Goal: Task Accomplishment & Management: Manage account settings

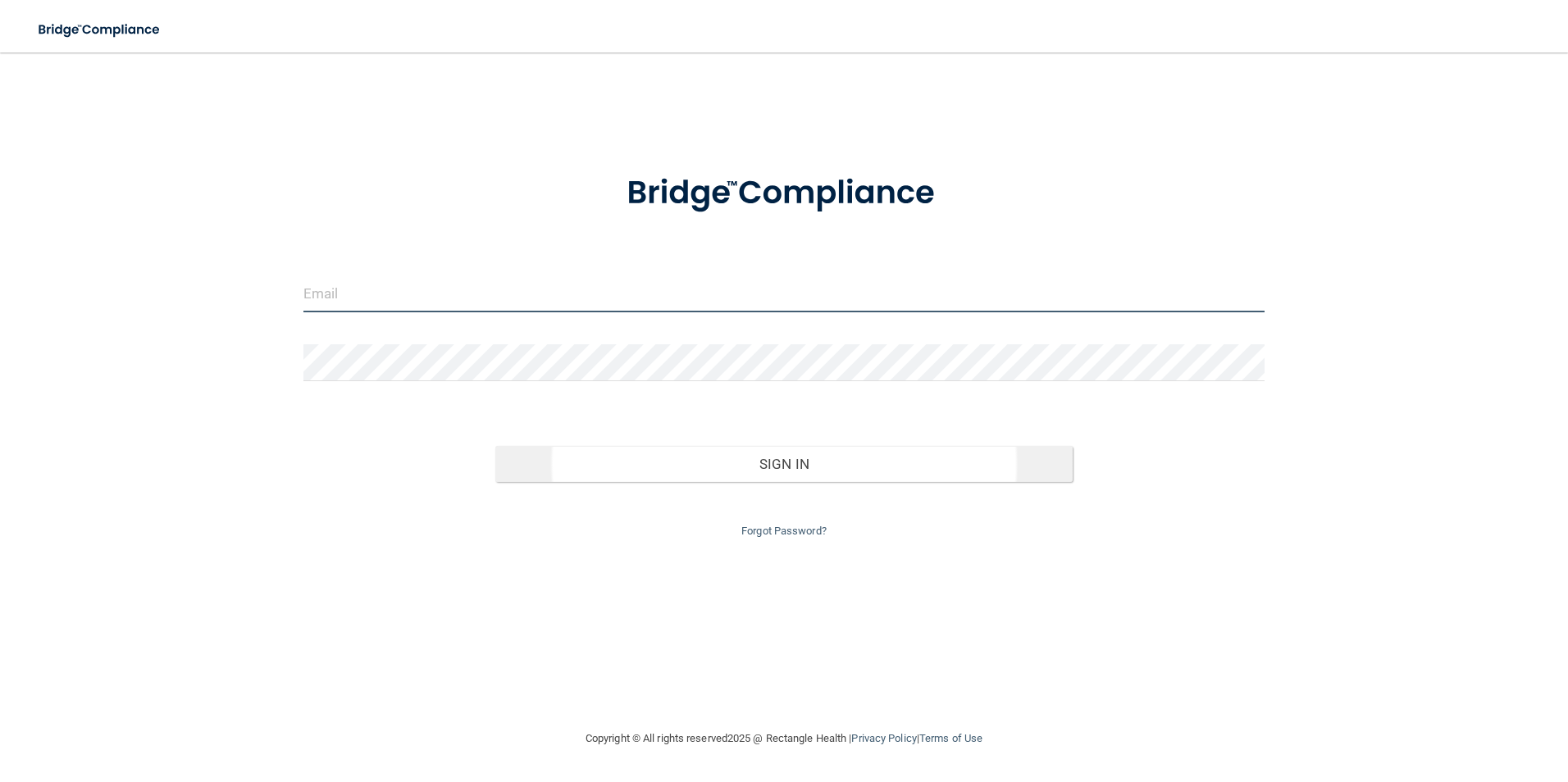
type input "[EMAIL_ADDRESS][DOMAIN_NAME]"
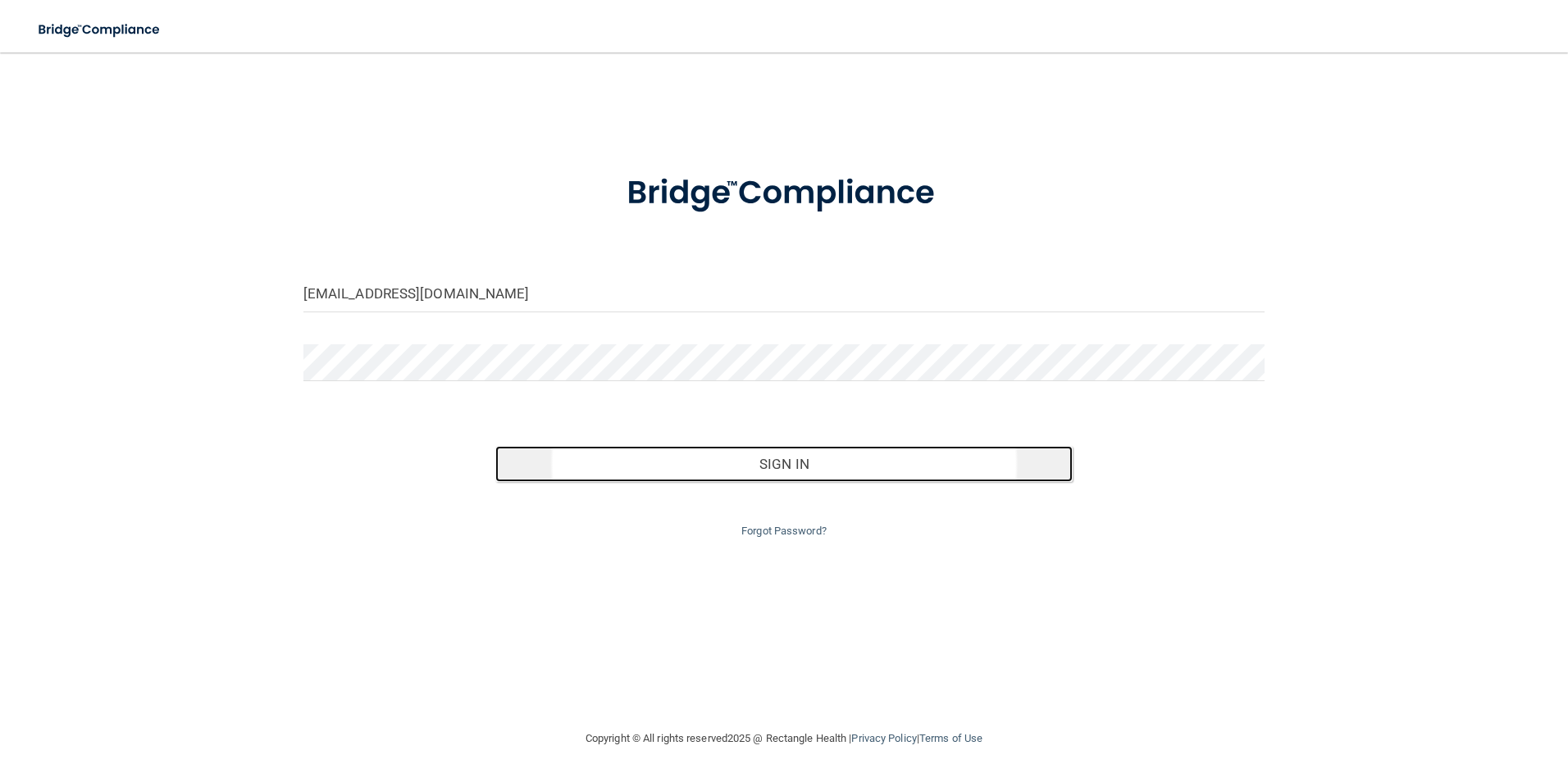
click at [723, 464] on button "Sign In" at bounding box center [784, 464] width 578 height 36
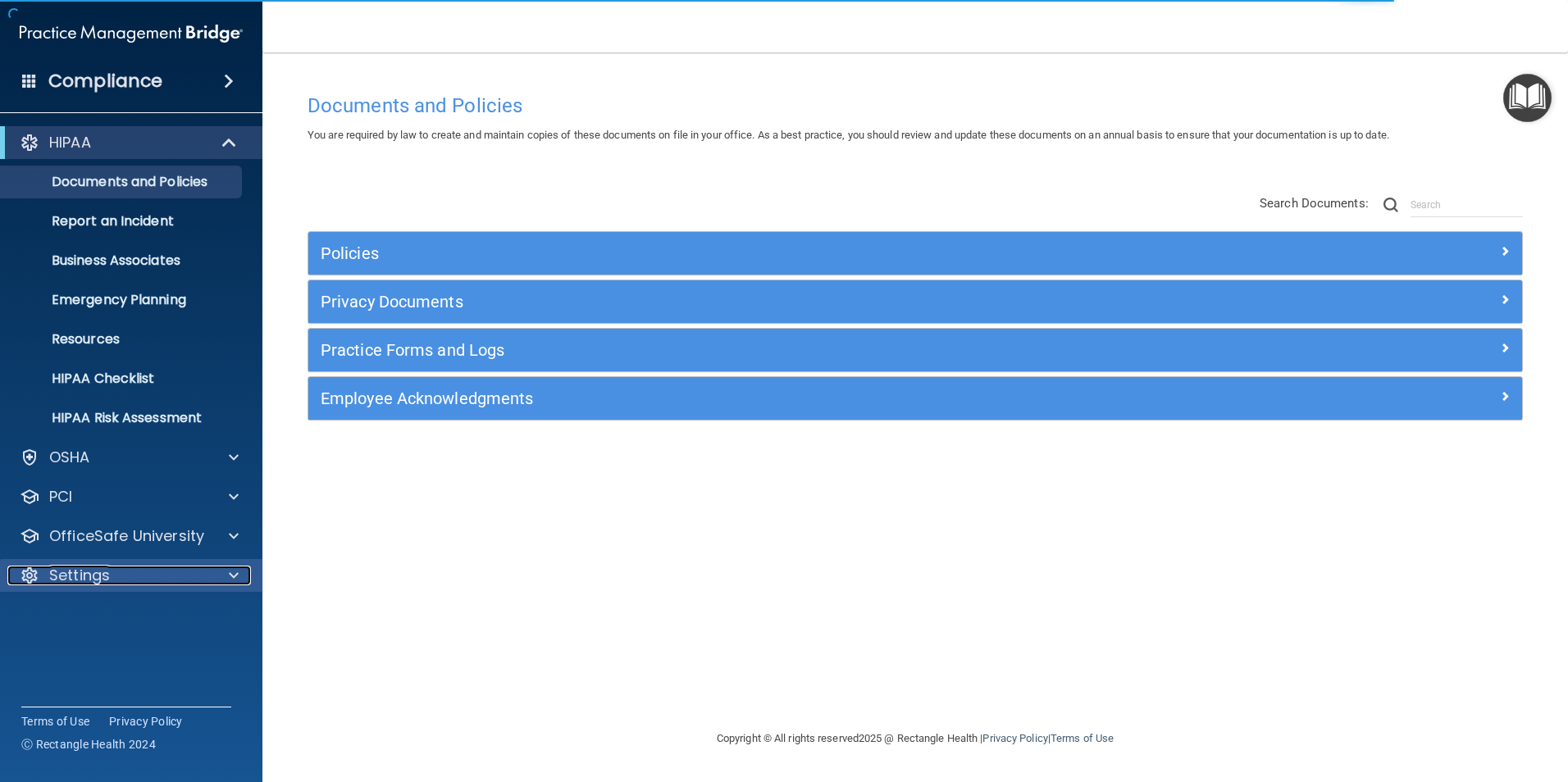
click at [238, 569] on div at bounding box center [231, 576] width 41 height 20
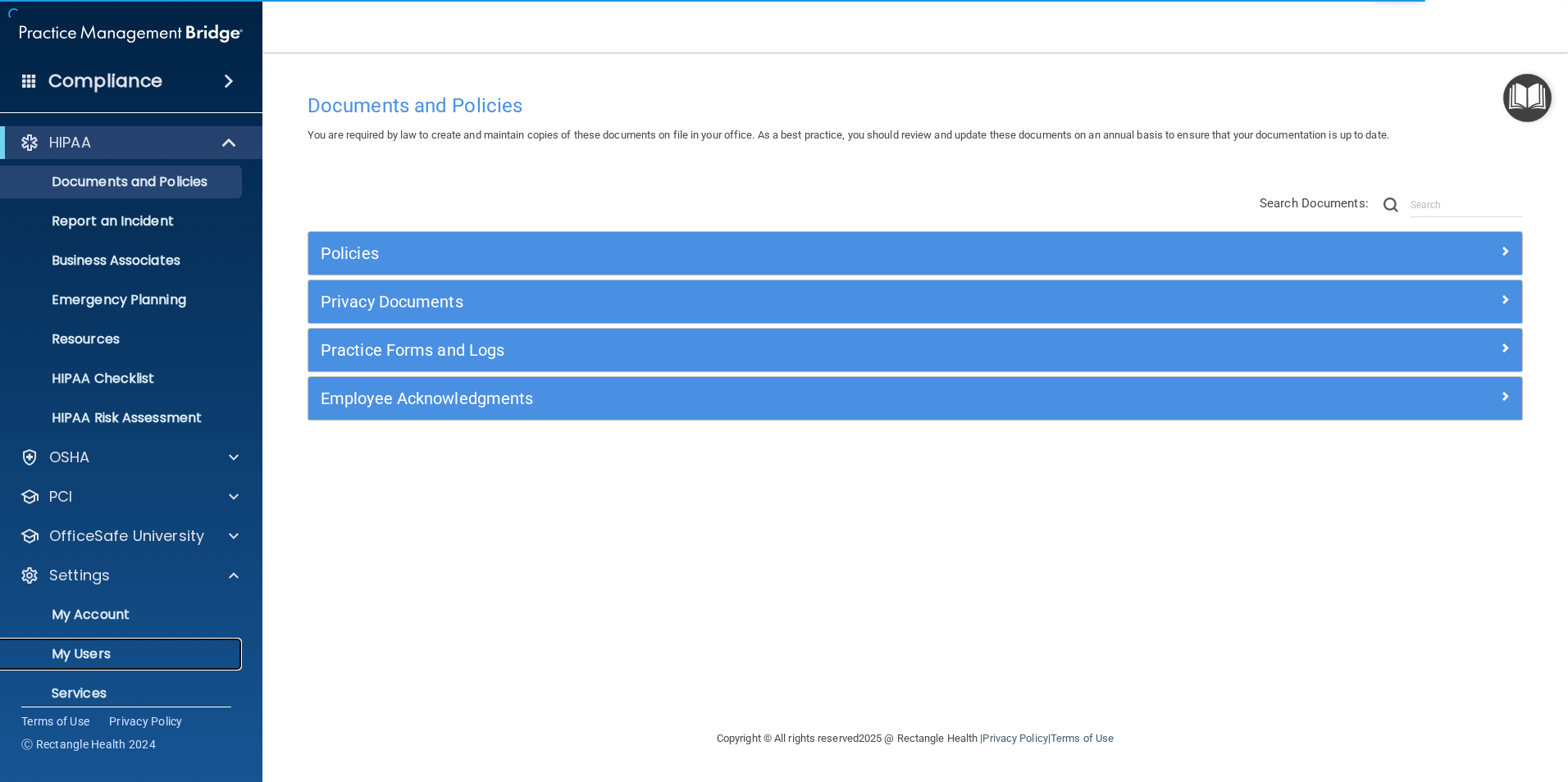
click at [153, 649] on p "My Users" at bounding box center [123, 654] width 224 height 16
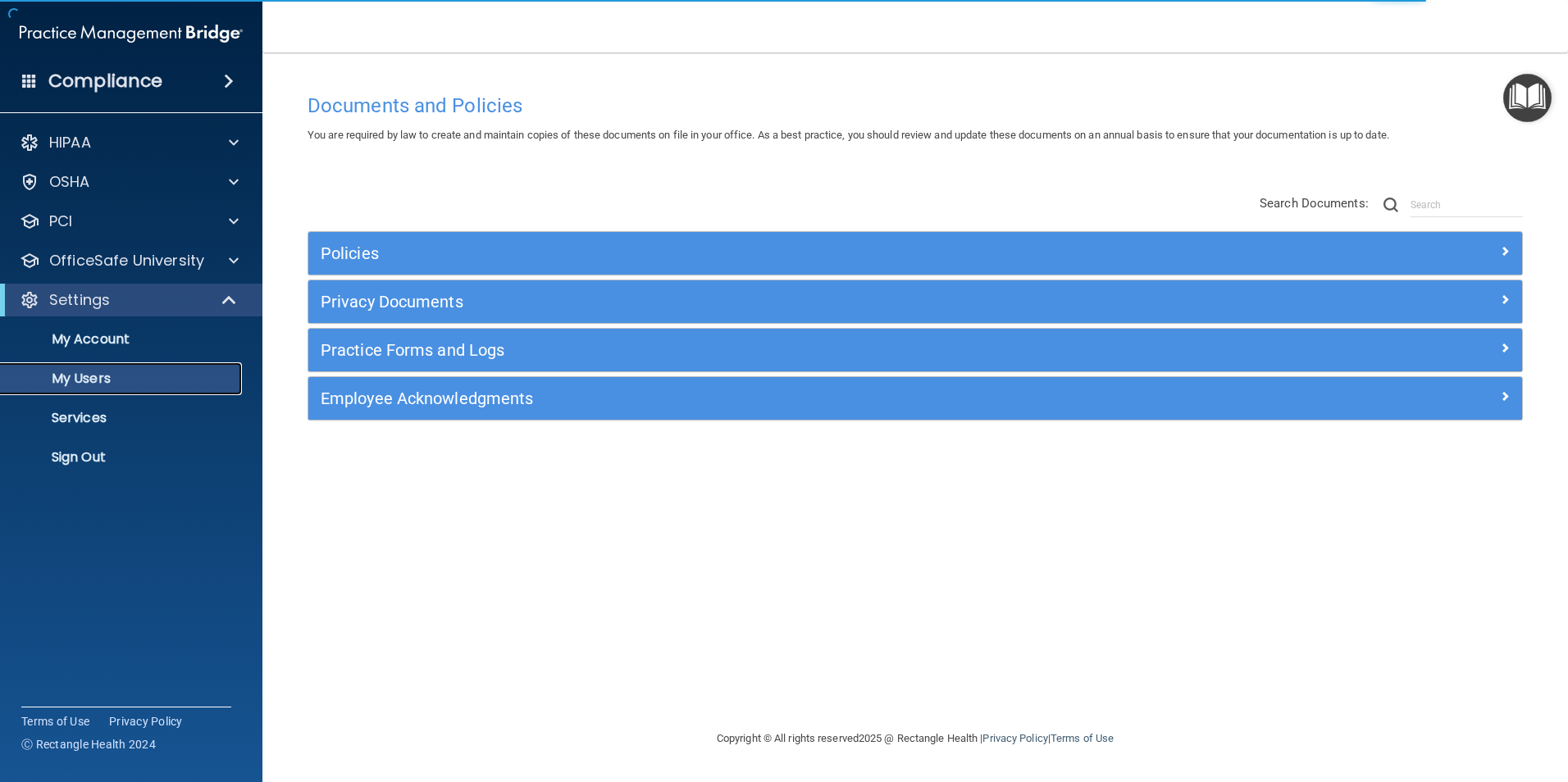
select select "20"
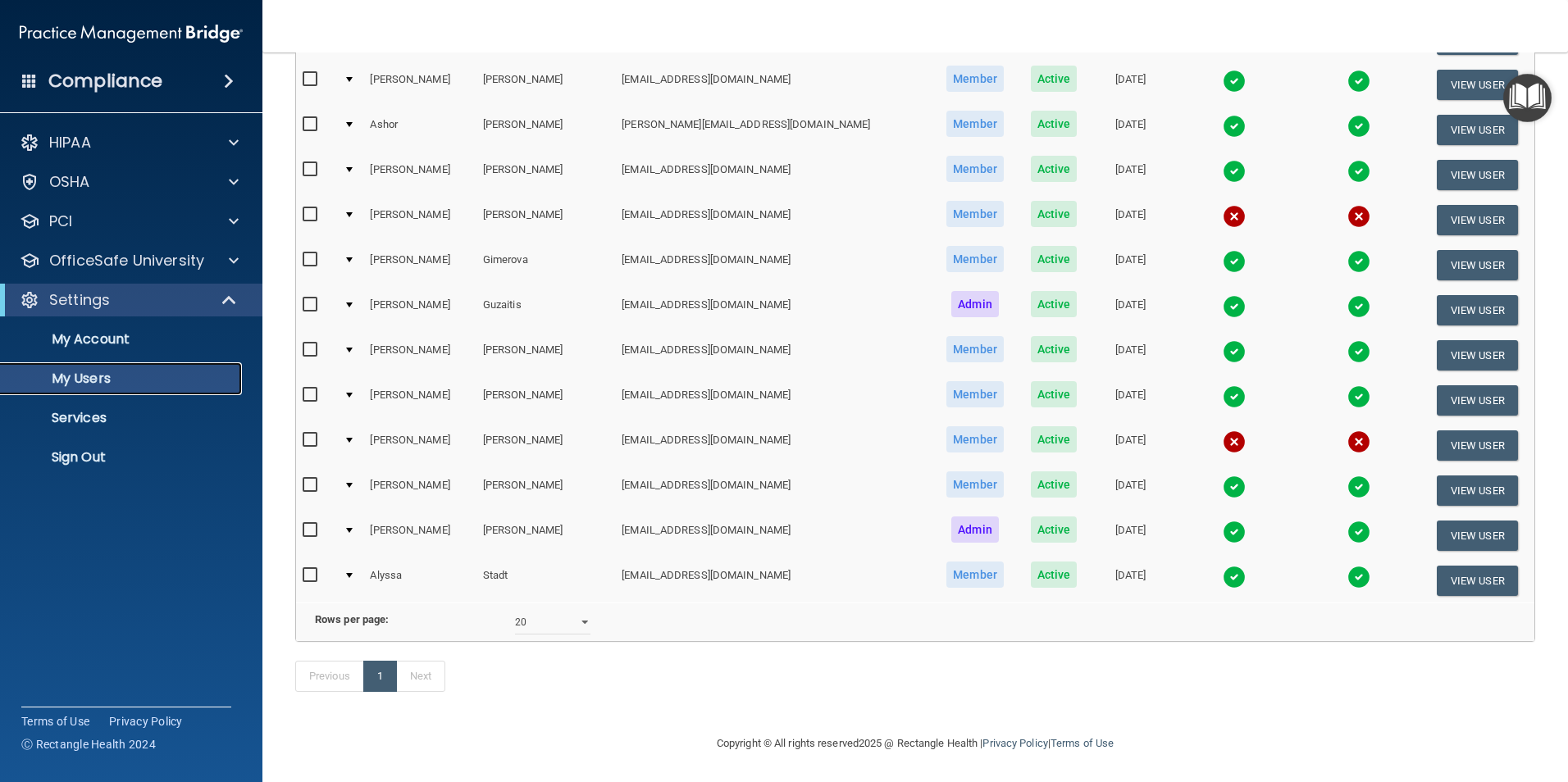
scroll to position [304, 0]
drag, startPoint x: 306, startPoint y: 193, endPoint x: 306, endPoint y: 205, distance: 12.0
click at [306, 207] on input "checkbox" at bounding box center [312, 214] width 19 height 13
checkbox input "true"
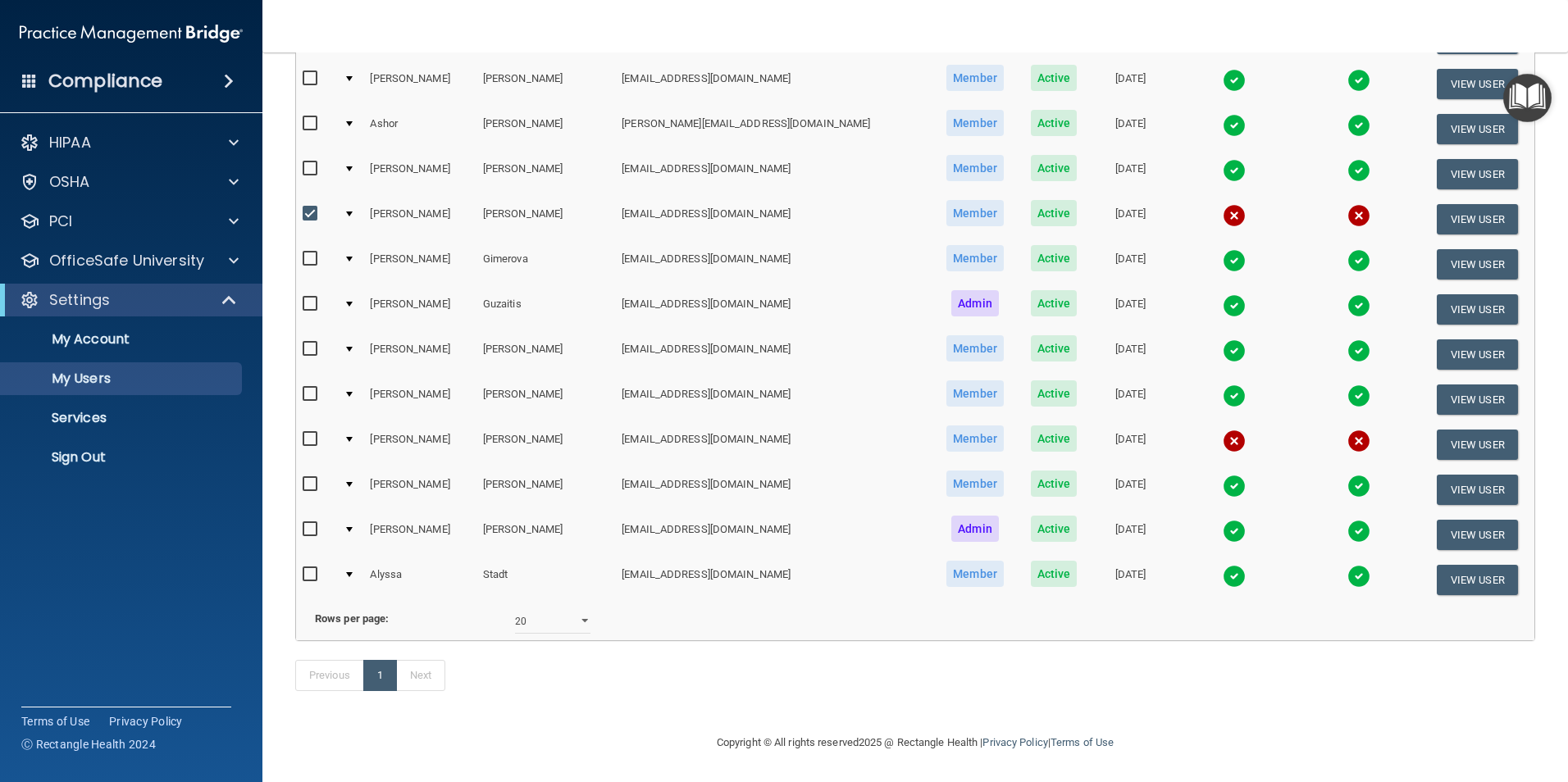
click at [309, 433] on input "checkbox" at bounding box center [312, 439] width 19 height 13
checkbox input "true"
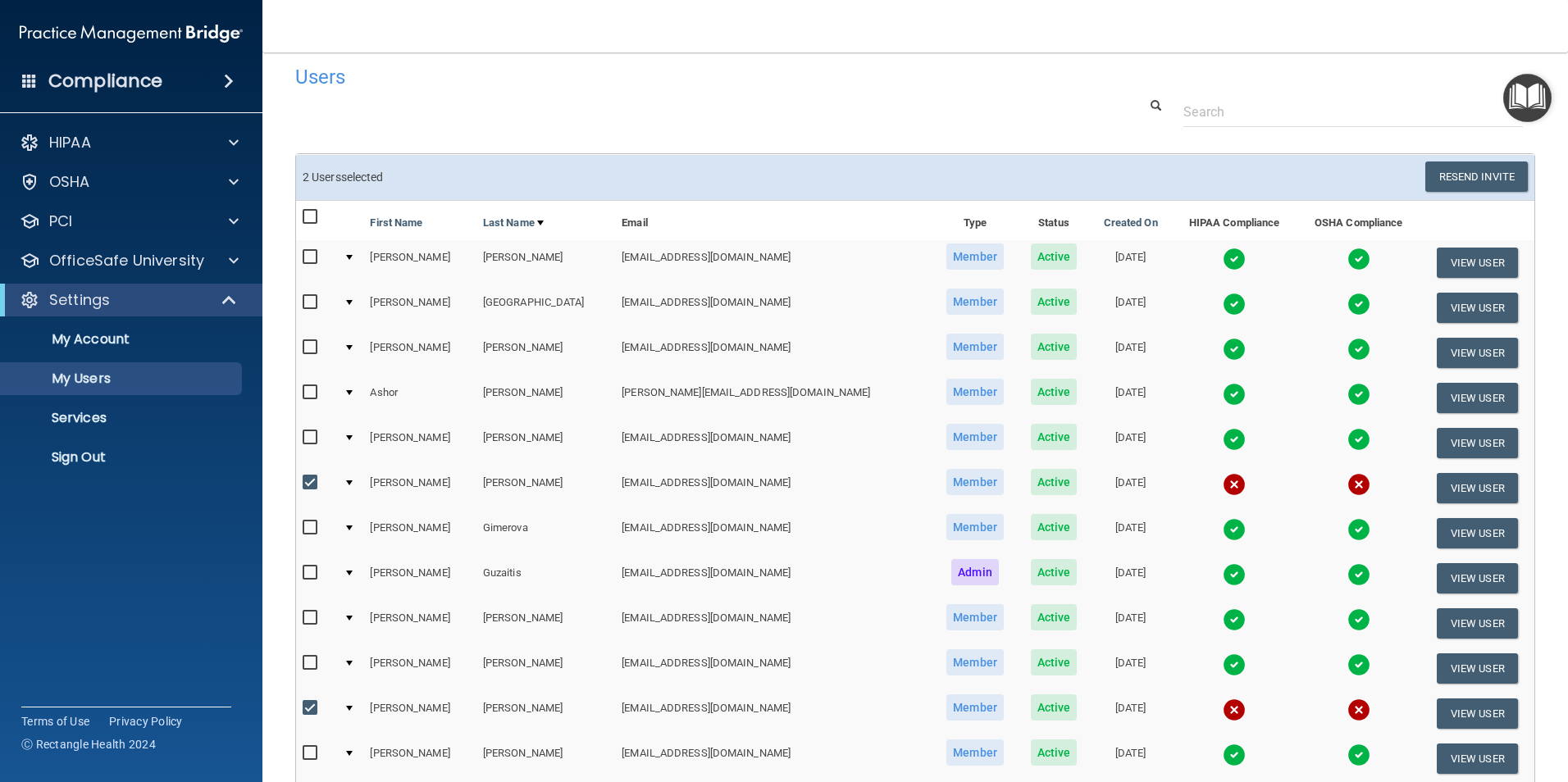
scroll to position [0, 0]
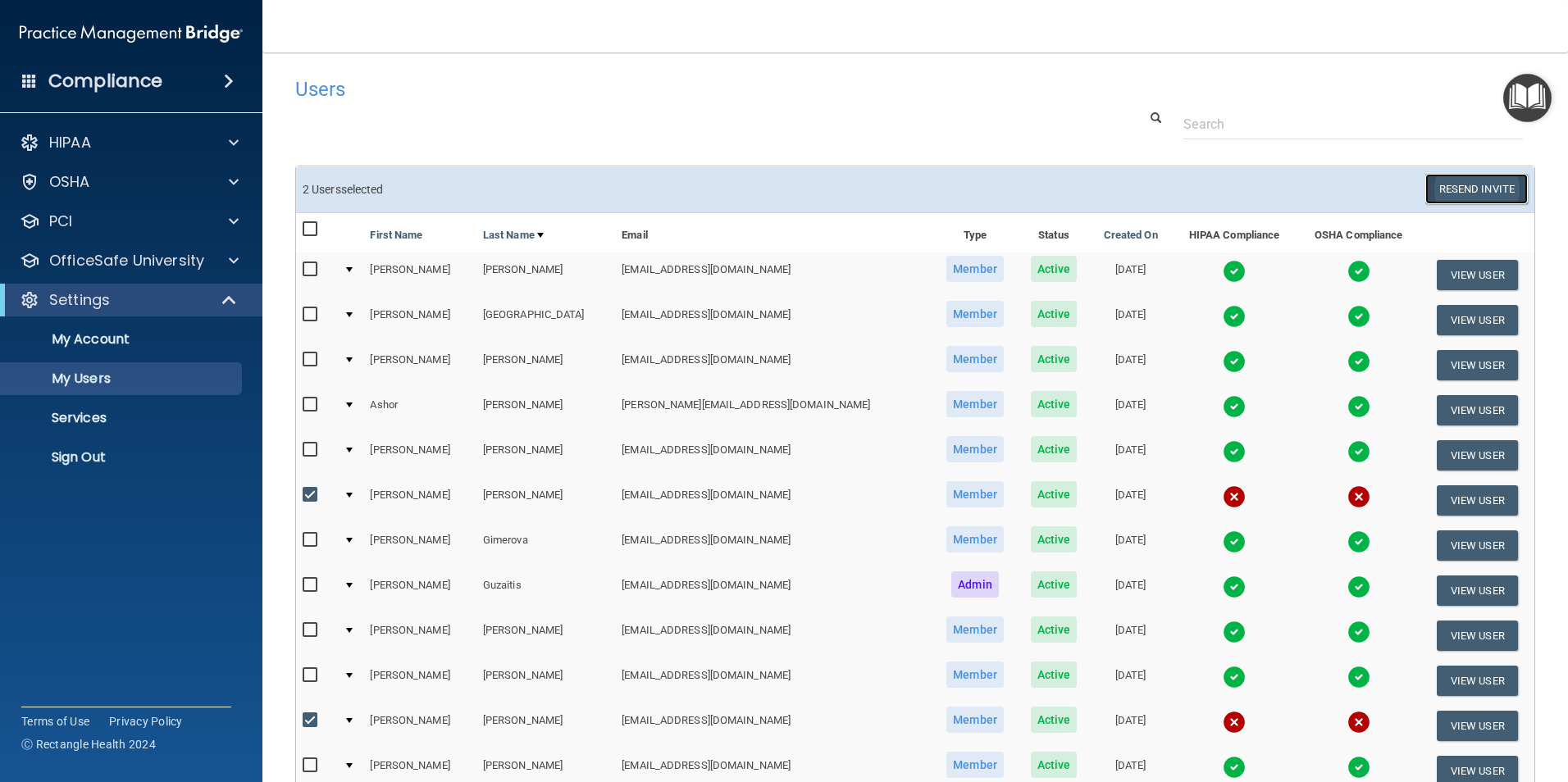
click at [1435, 196] on button "Resend Invite" at bounding box center [1476, 188] width 103 height 30
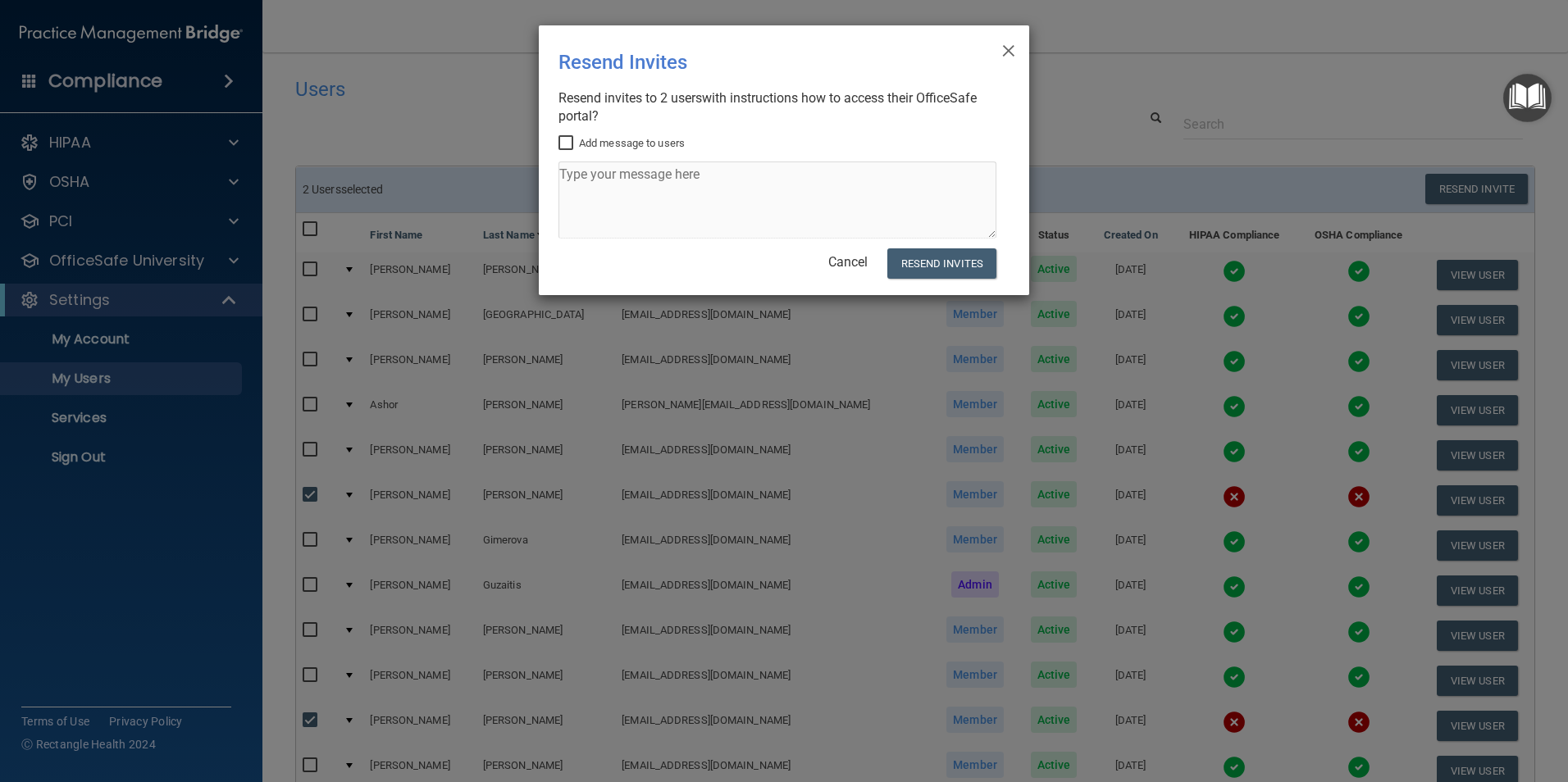
click at [563, 152] on label "Add message to users" at bounding box center [621, 144] width 126 height 20
click at [563, 150] on input "Add message to users" at bounding box center [568, 144] width 19 height 13
checkbox input "true"
click at [595, 196] on textarea at bounding box center [777, 200] width 437 height 77
type textarea "Please do this"
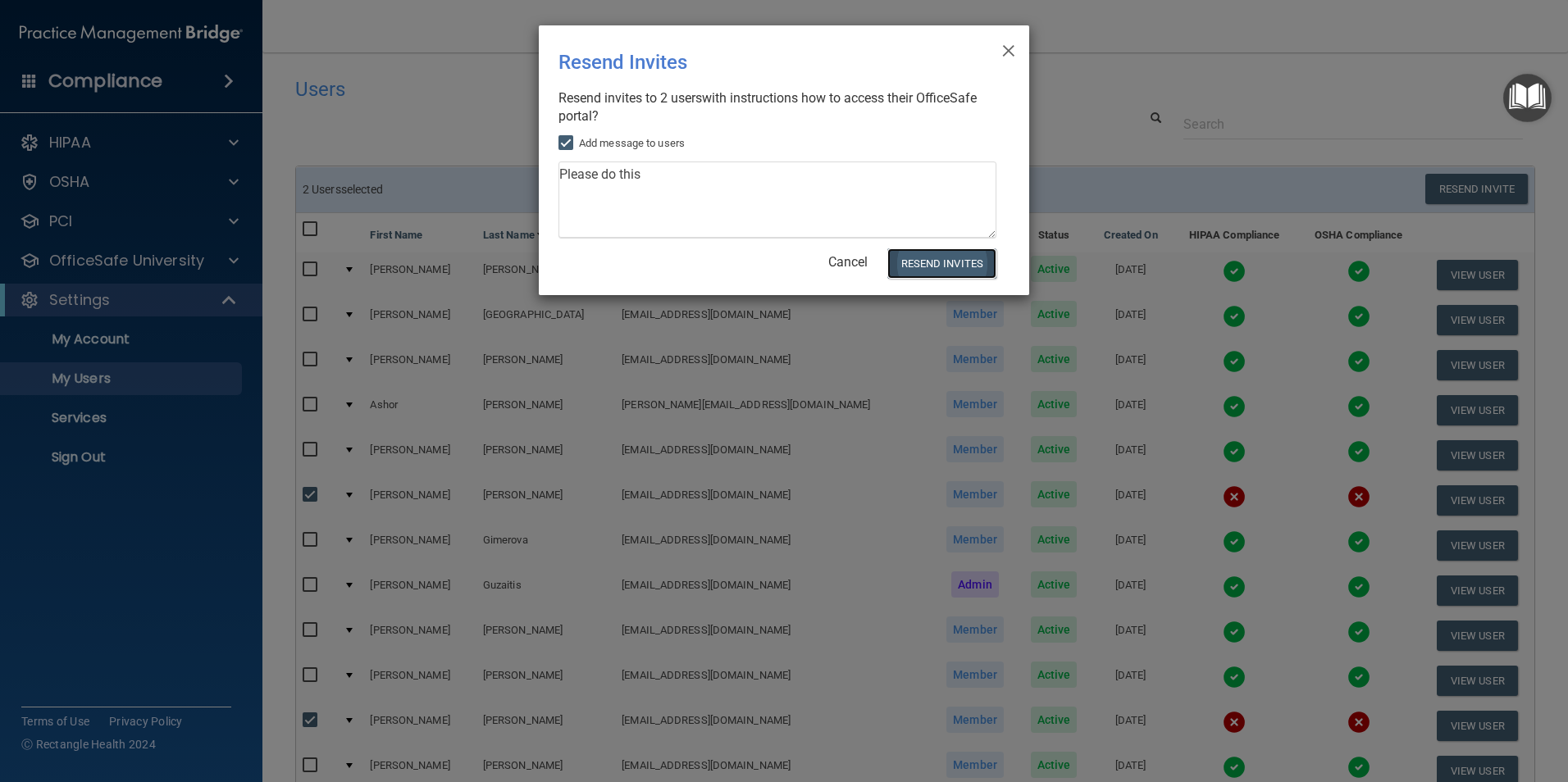
click at [940, 262] on button "Resend Invites" at bounding box center [941, 263] width 109 height 30
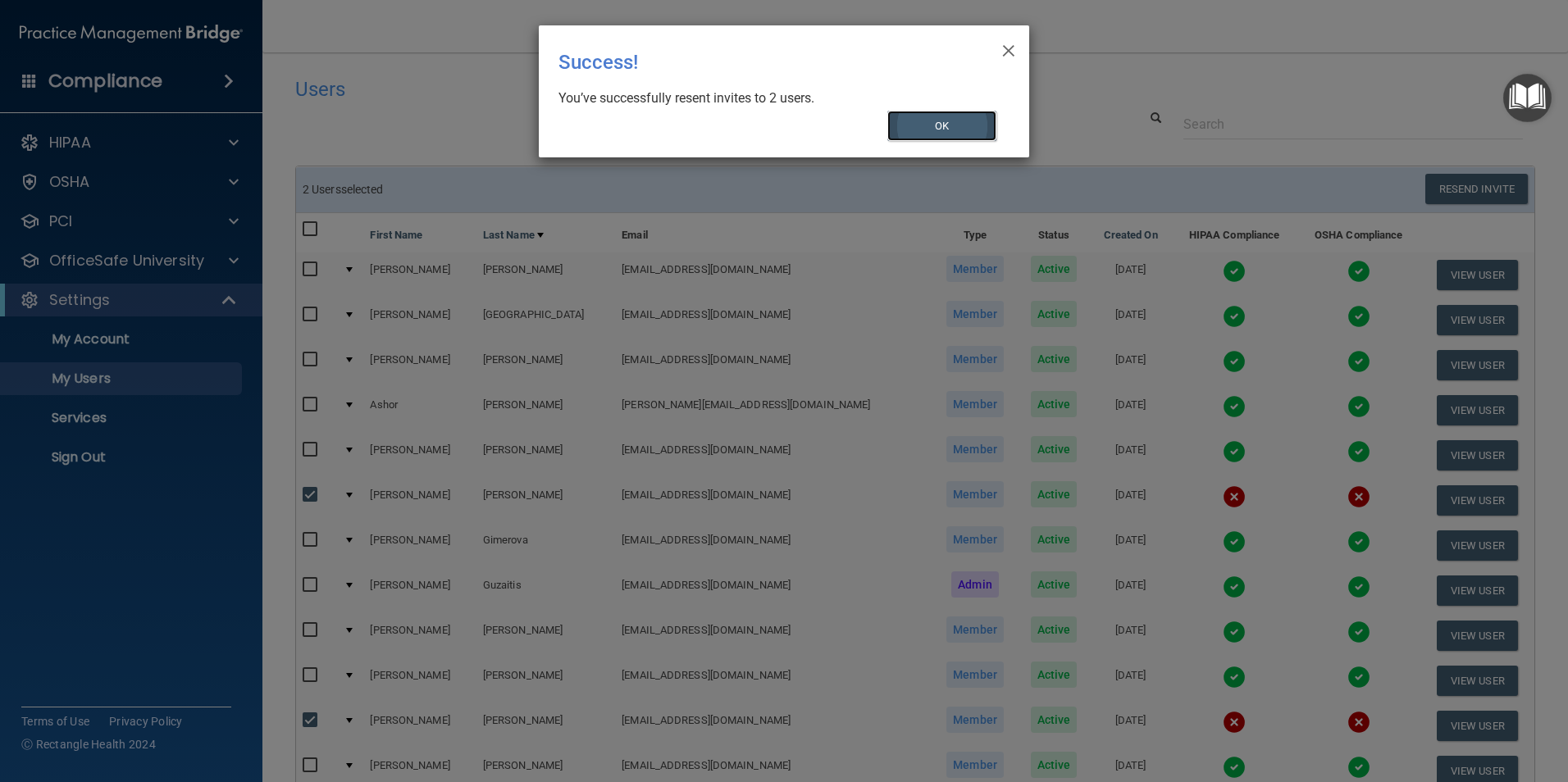
click at [929, 131] on button "OK" at bounding box center [941, 125] width 110 height 30
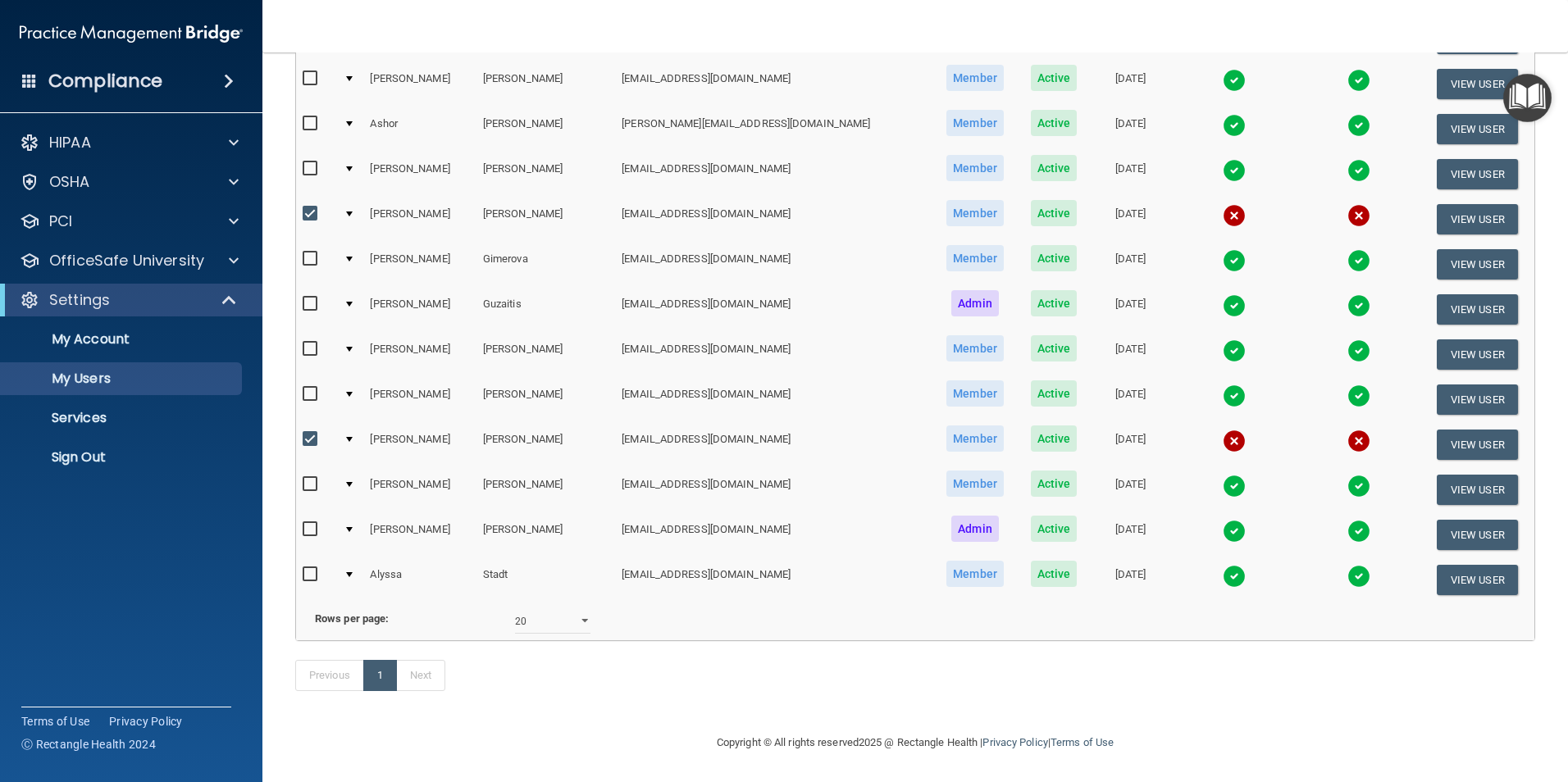
scroll to position [306, 0]
click at [1436, 339] on button "View User" at bounding box center [1476, 354] width 81 height 30
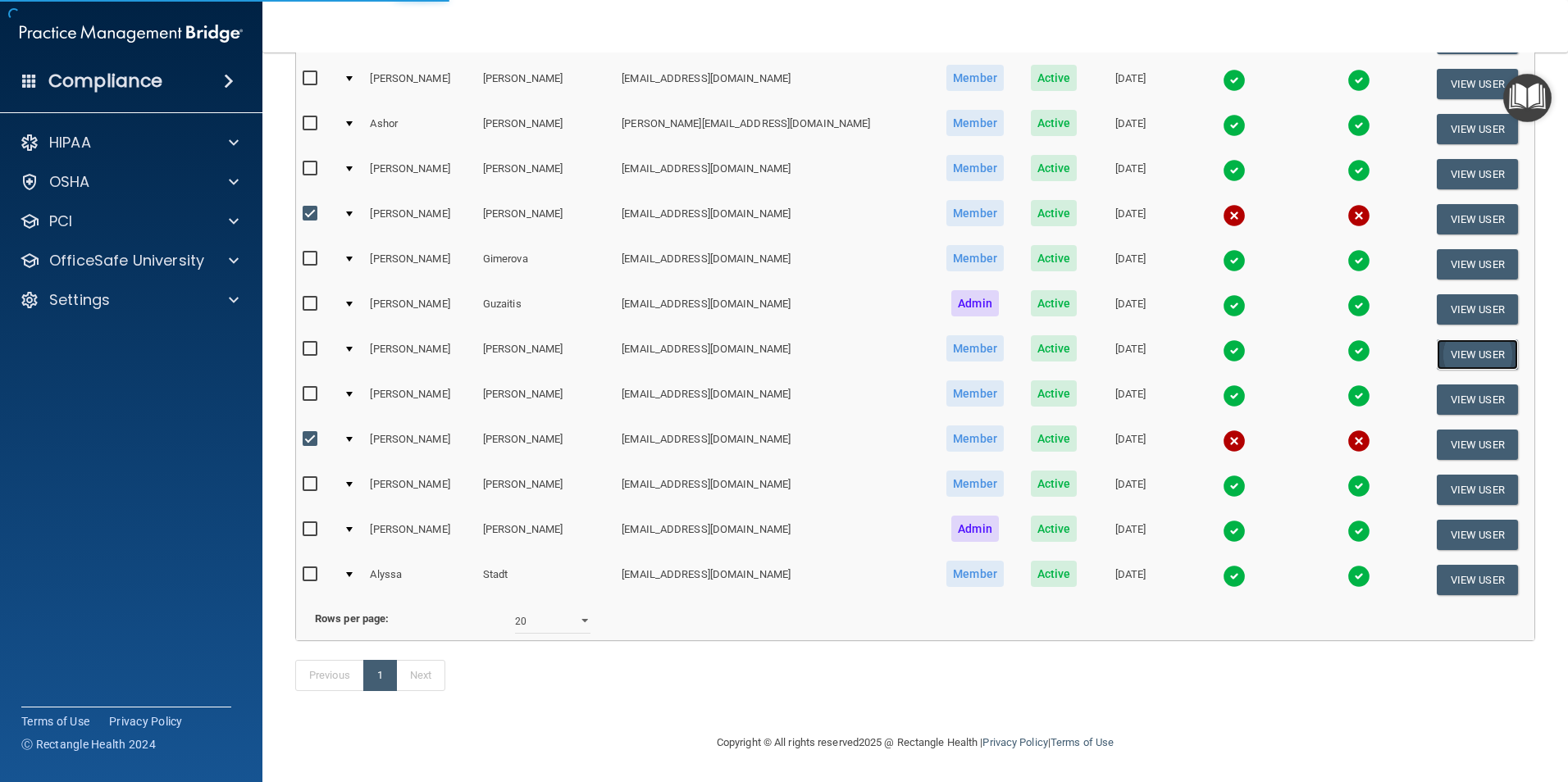
click at [1438, 339] on button "View User" at bounding box center [1476, 354] width 81 height 30
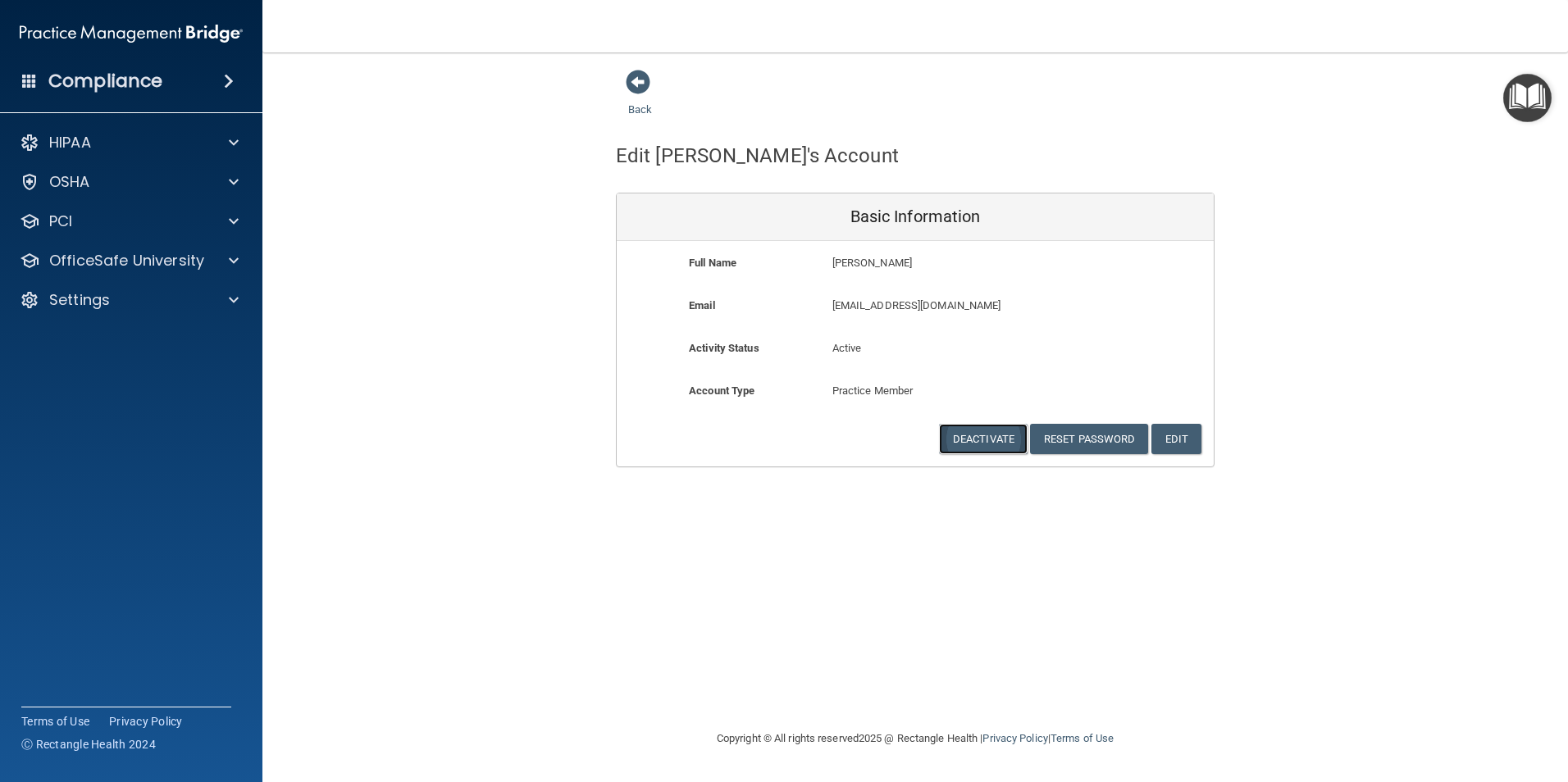
click at [955, 440] on button "Deactivate" at bounding box center [982, 438] width 88 height 30
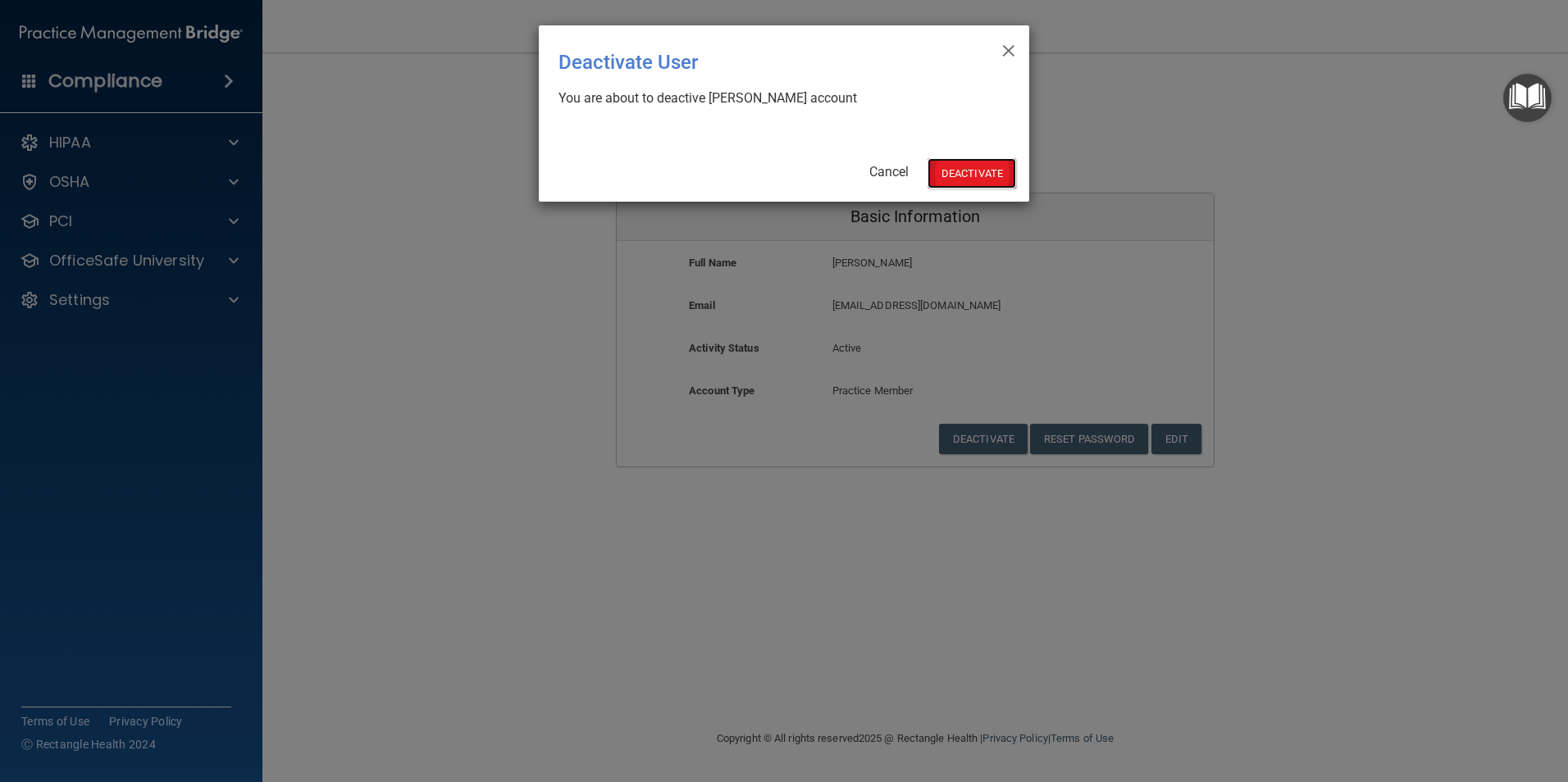
click at [969, 168] on button "Deactivate" at bounding box center [971, 173] width 88 height 30
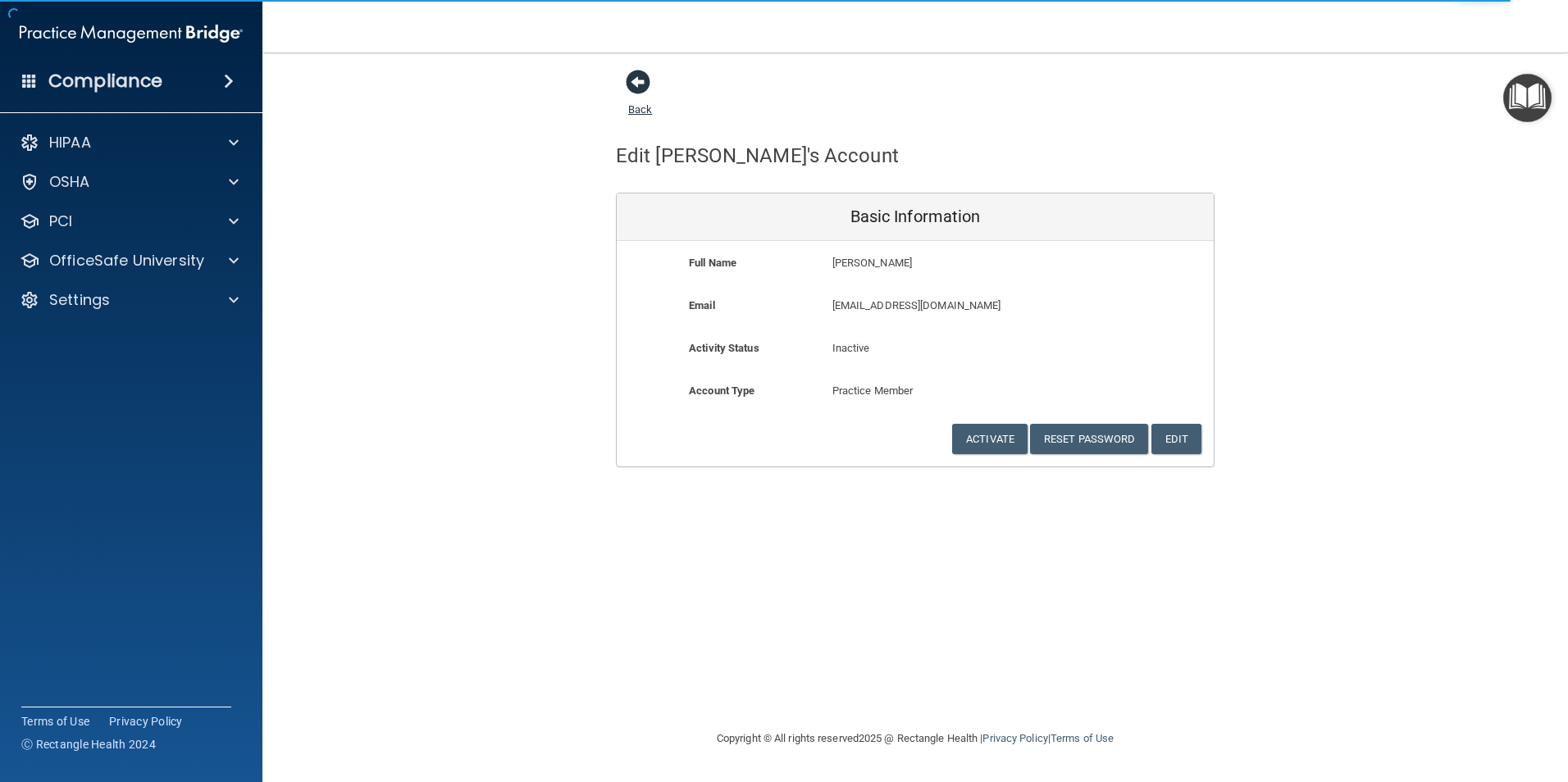
click at [641, 80] on span at bounding box center [638, 82] width 25 height 25
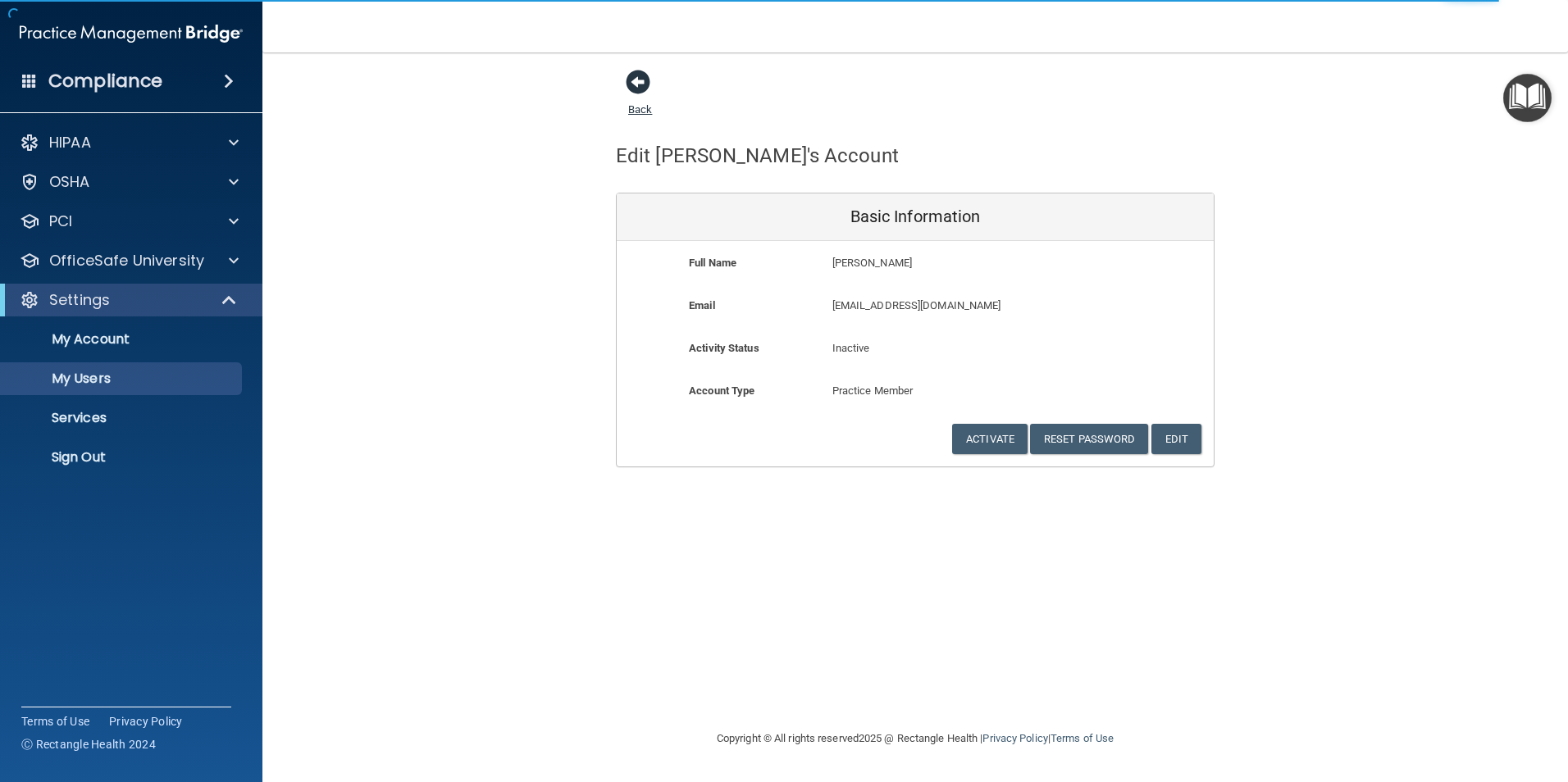
click at [644, 80] on span at bounding box center [638, 82] width 25 height 25
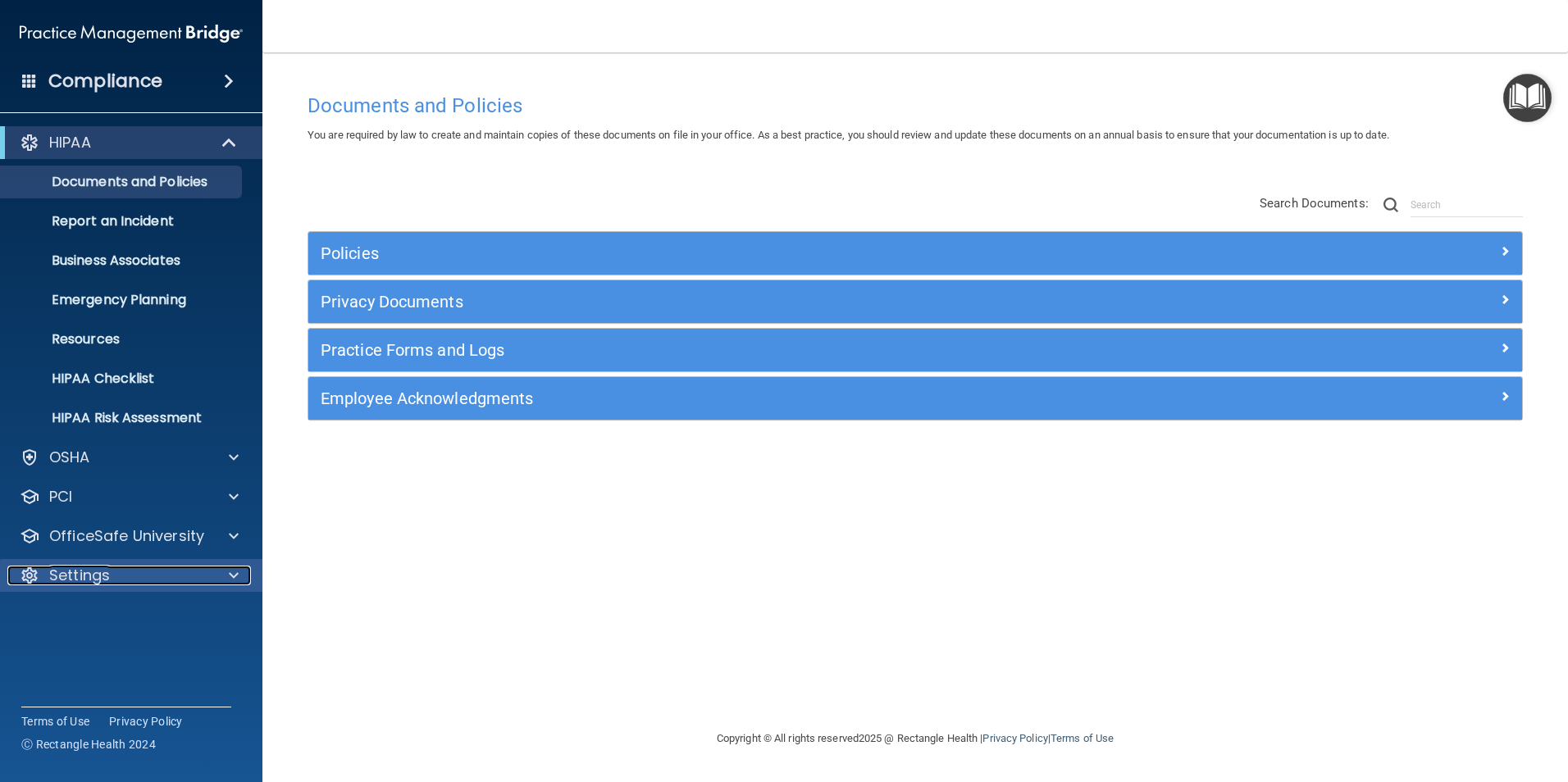
click at [230, 570] on div at bounding box center [231, 576] width 41 height 20
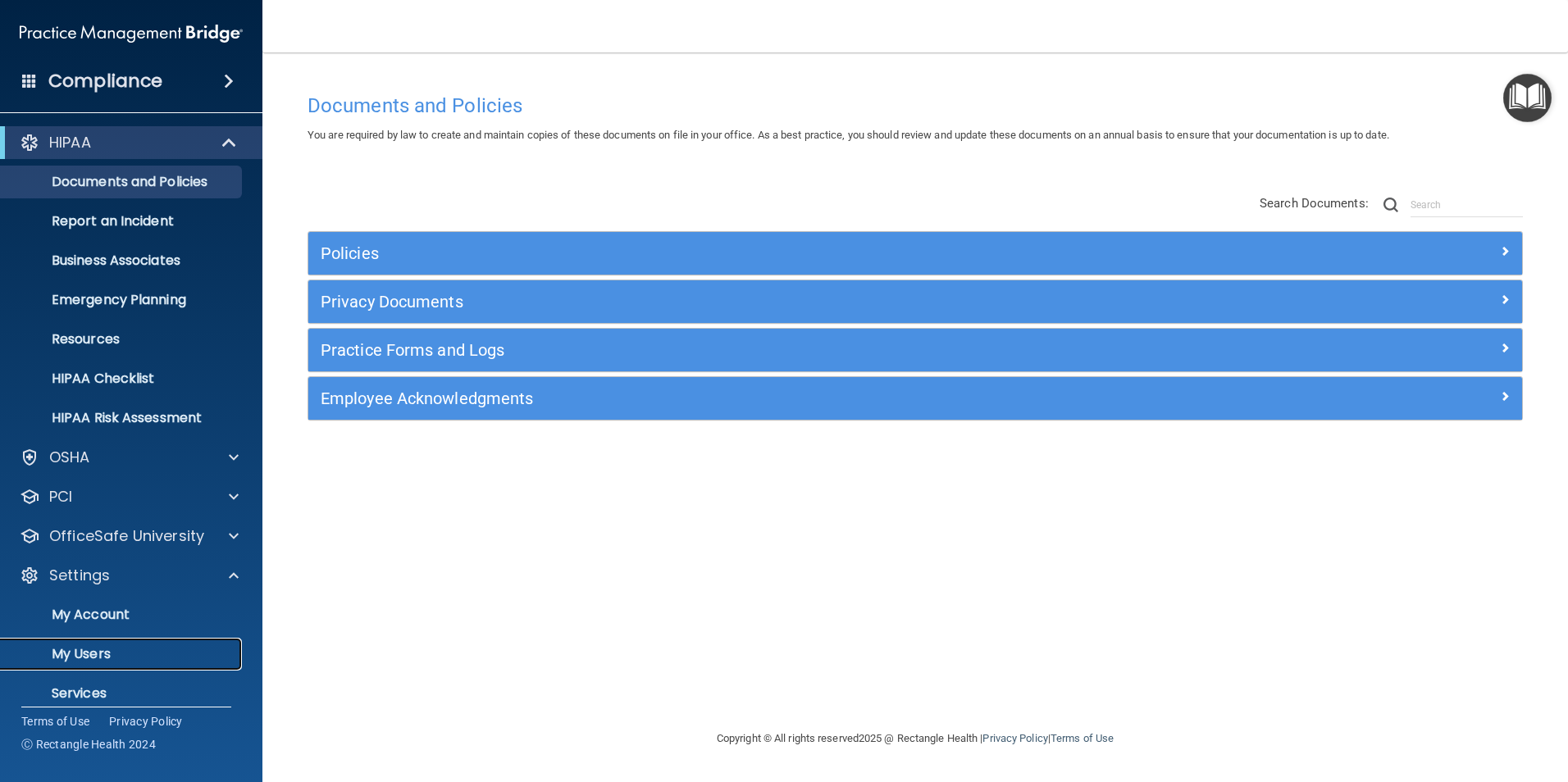
click at [185, 648] on p "My Users" at bounding box center [123, 654] width 224 height 16
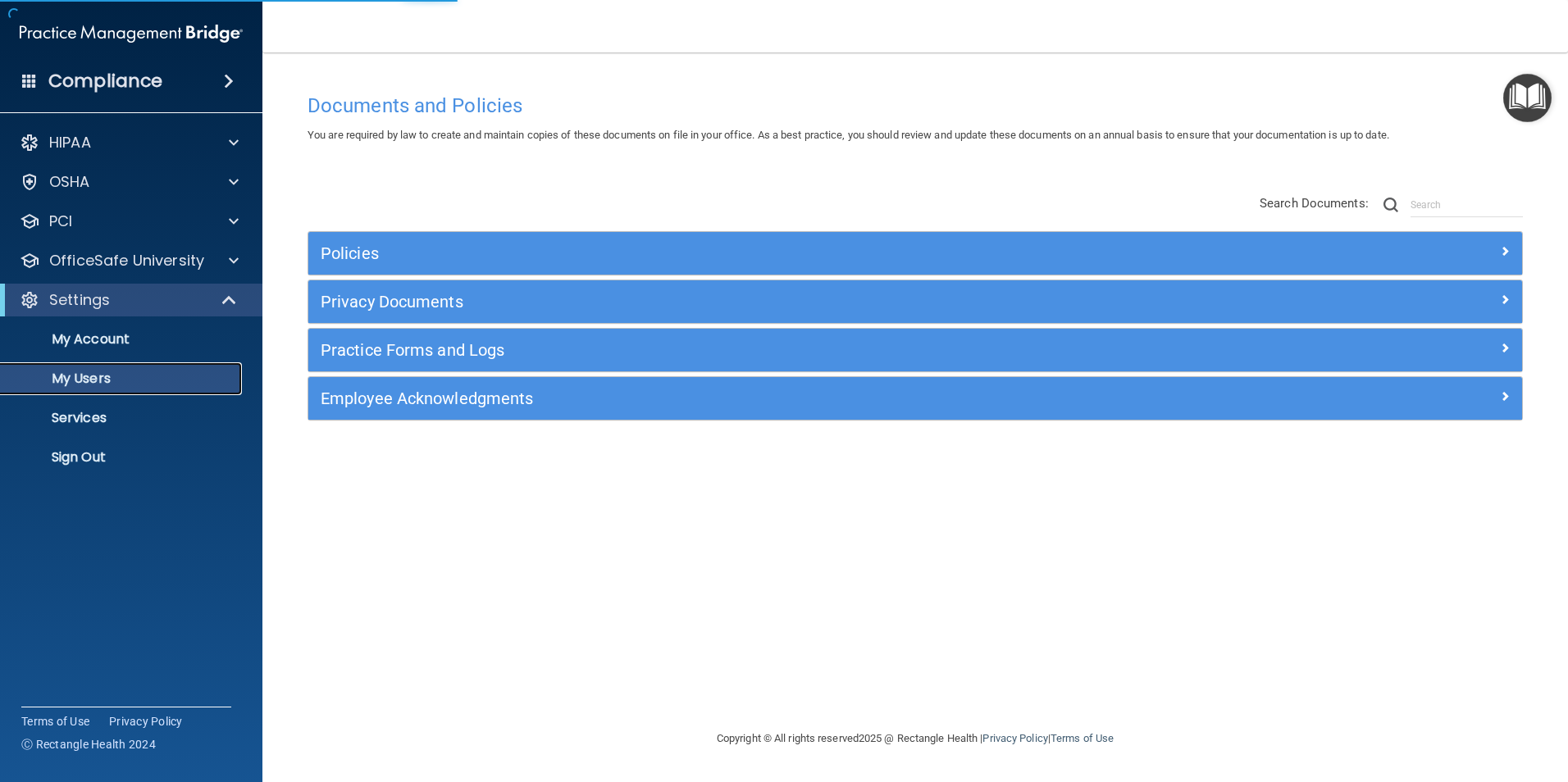
select select "20"
